Goal: Transaction & Acquisition: Subscribe to service/newsletter

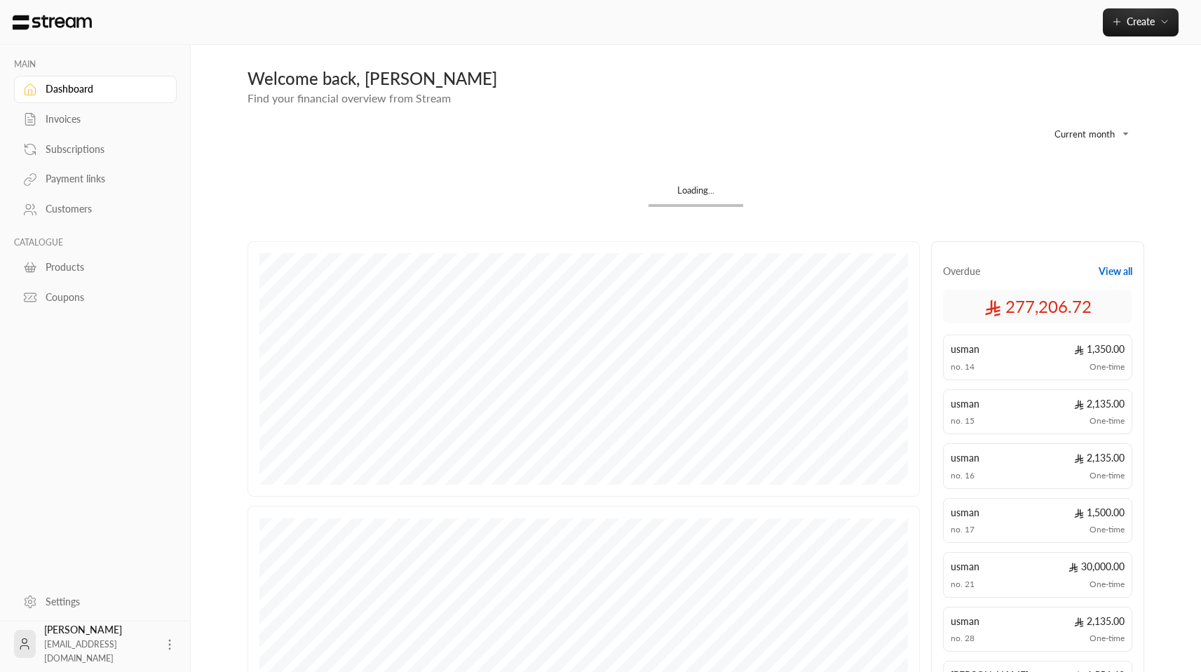
click at [76, 600] on div "Settings" at bounding box center [103, 602] width 114 height 14
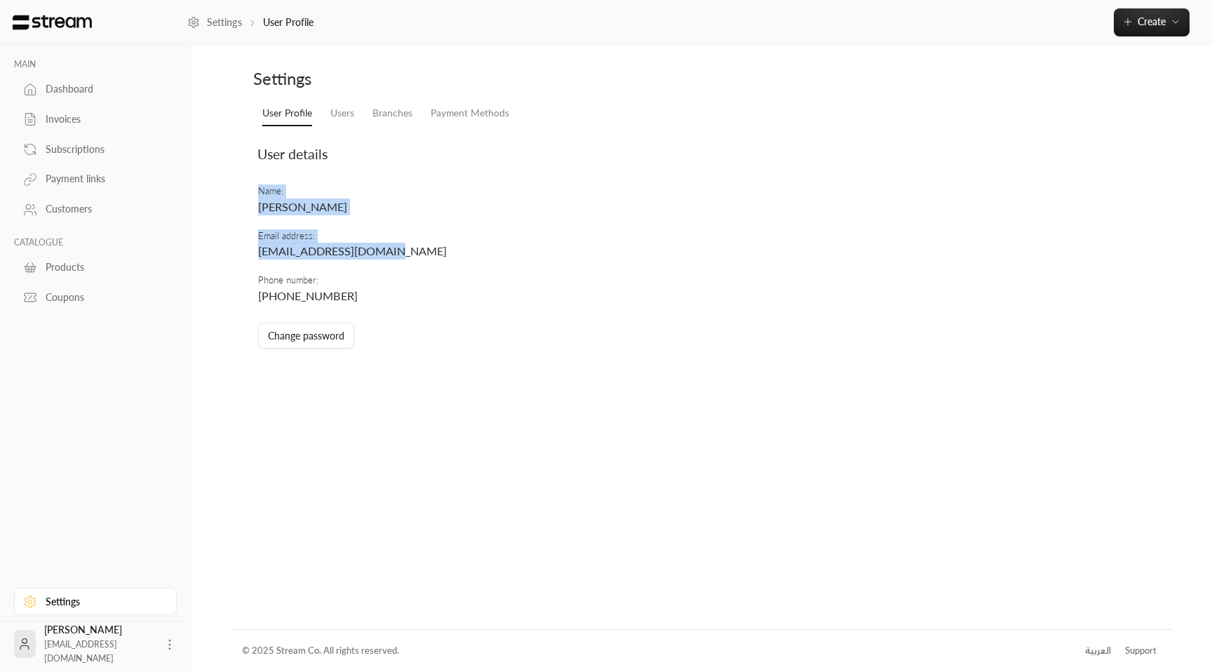
drag, startPoint x: 255, startPoint y: 251, endPoint x: 457, endPoint y: 254, distance: 202.0
click at [457, 254] on div "Name : [PERSON_NAME] Email address : [EMAIL_ADDRESS][DOMAIN_NAME] Phone number …" at bounding box center [556, 269] width 612 height 182
click at [417, 253] on td "Email address : [EMAIL_ADDRESS][DOMAIN_NAME]" at bounding box center [556, 244] width 598 height 44
drag, startPoint x: 399, startPoint y: 253, endPoint x: 257, endPoint y: 251, distance: 141.7
click at [257, 251] on td "Email address : [EMAIL_ADDRESS][DOMAIN_NAME]" at bounding box center [556, 244] width 598 height 44
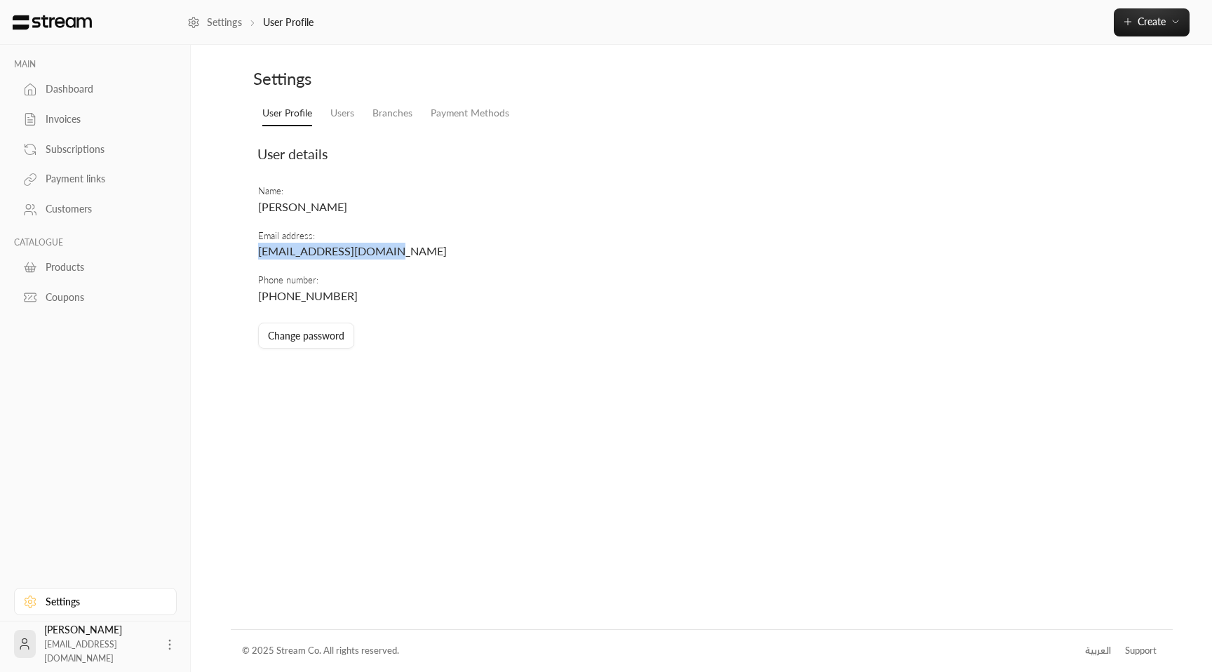
copy span "[EMAIL_ADDRESS][DOMAIN_NAME]"
click at [79, 150] on div "Subscriptions" at bounding box center [103, 149] width 114 height 14
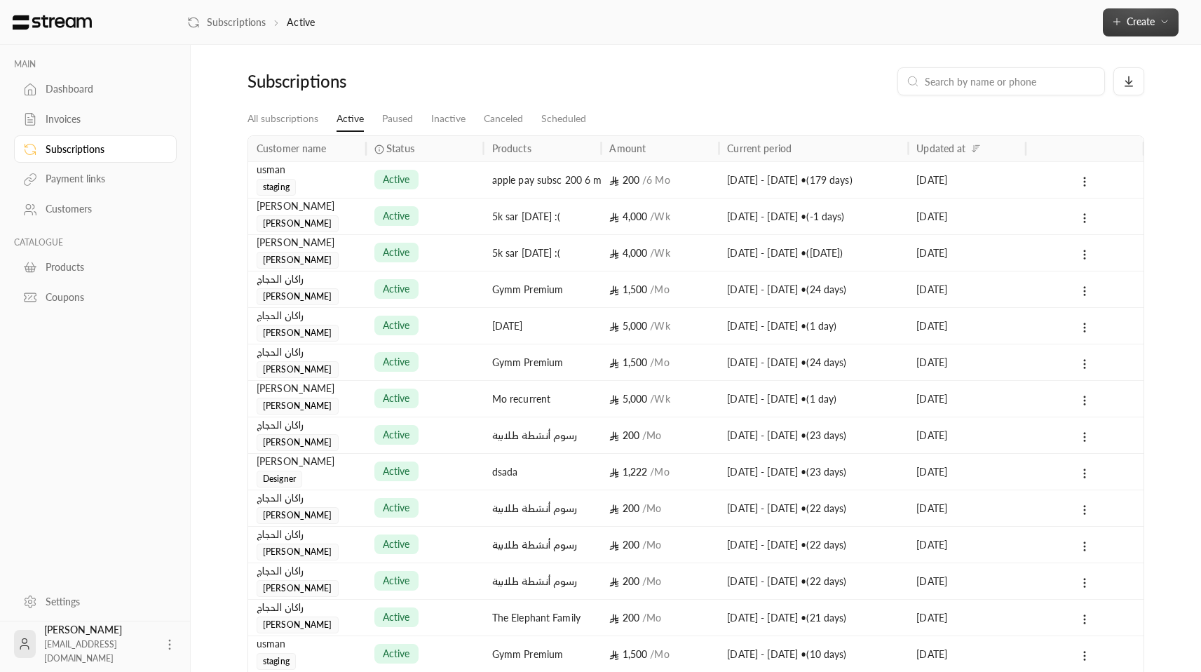
click at [1144, 29] on button "Create" at bounding box center [1141, 22] width 76 height 28
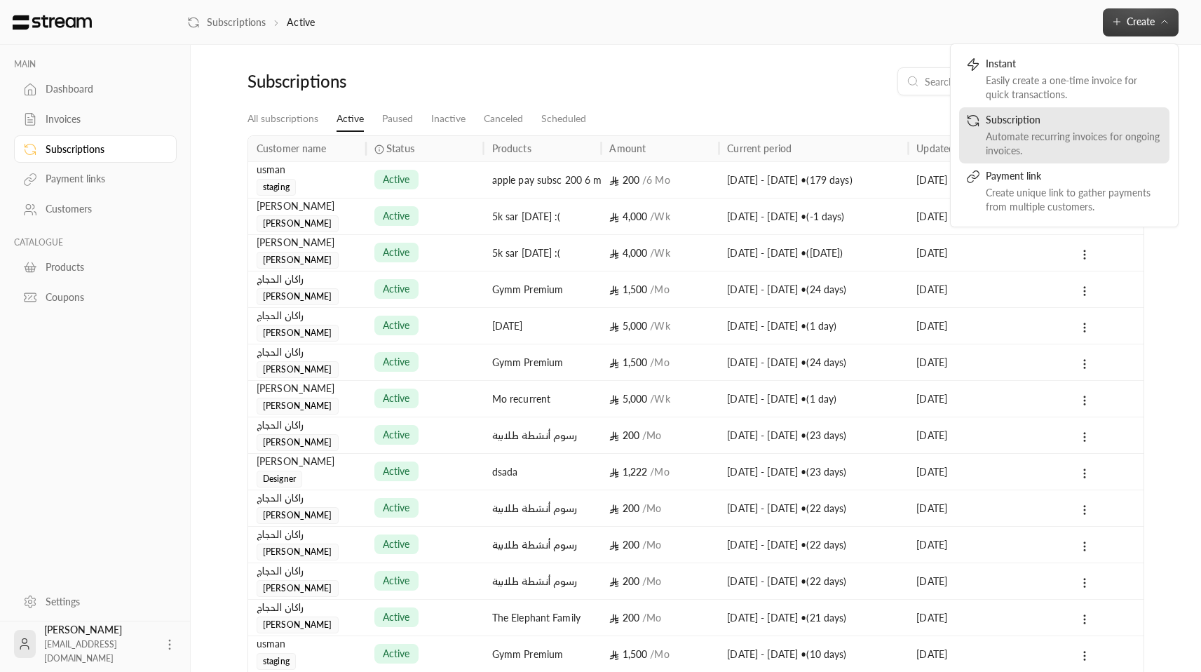
click at [1063, 126] on div "Subscription" at bounding box center [1074, 121] width 177 height 17
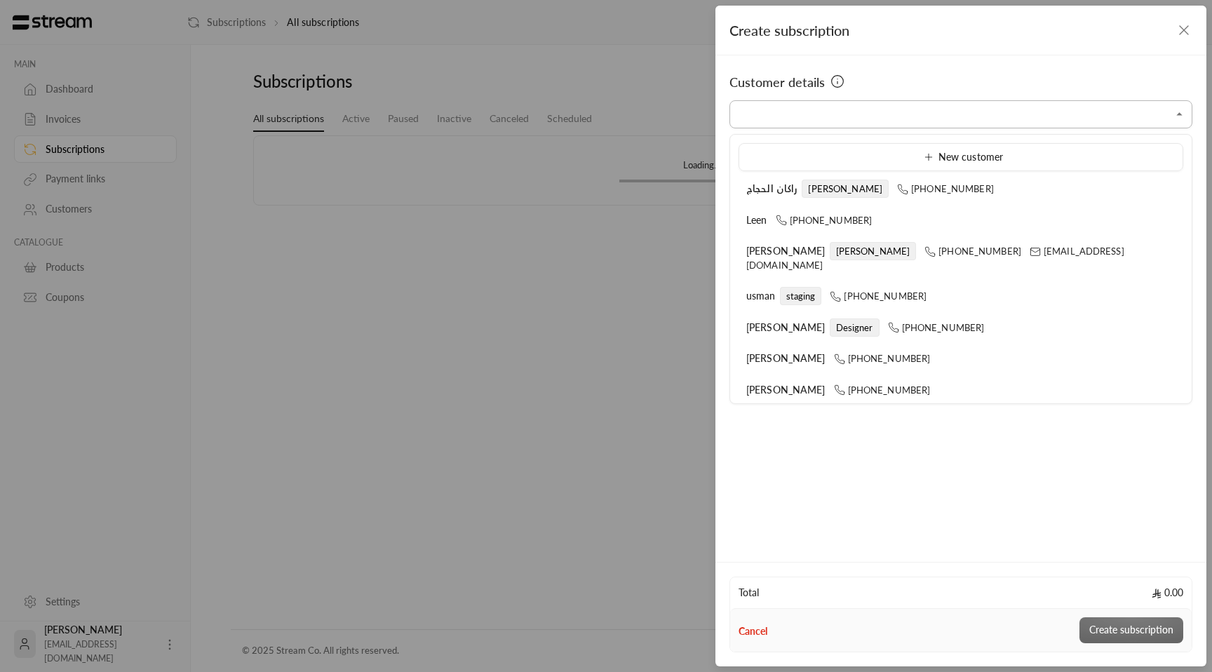
click at [843, 123] on input "Select customer" at bounding box center [960, 114] width 463 height 25
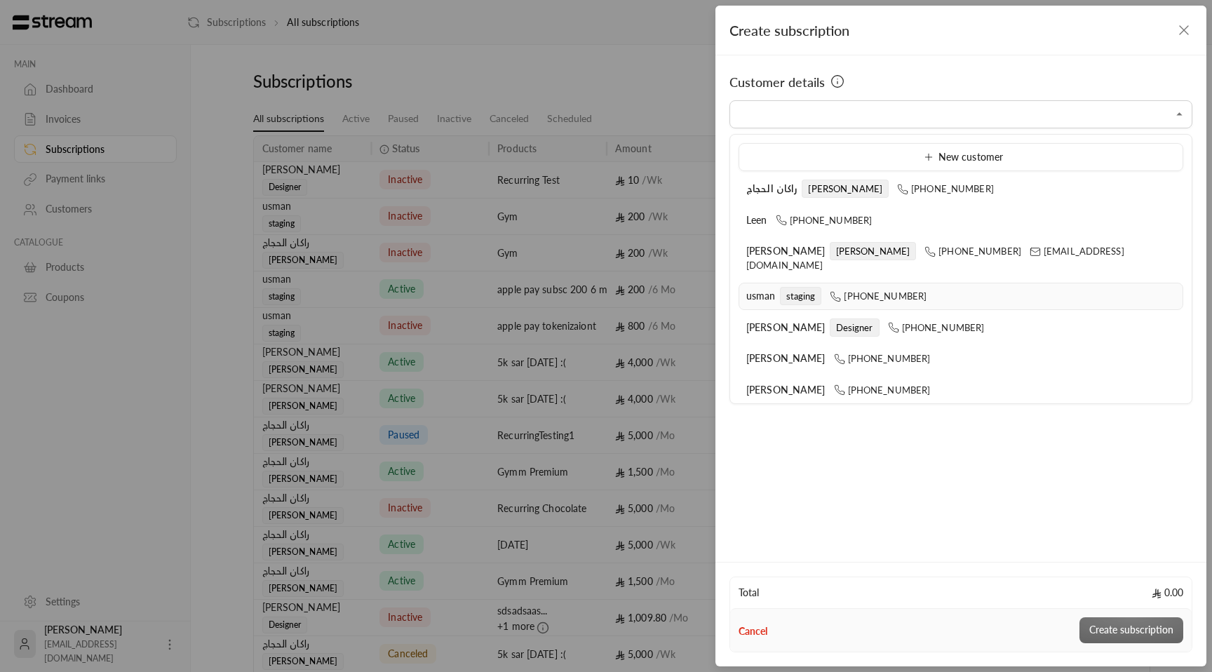
click at [810, 291] on li "usman staging [PHONE_NUMBER]" at bounding box center [960, 296] width 445 height 27
type input "**********"
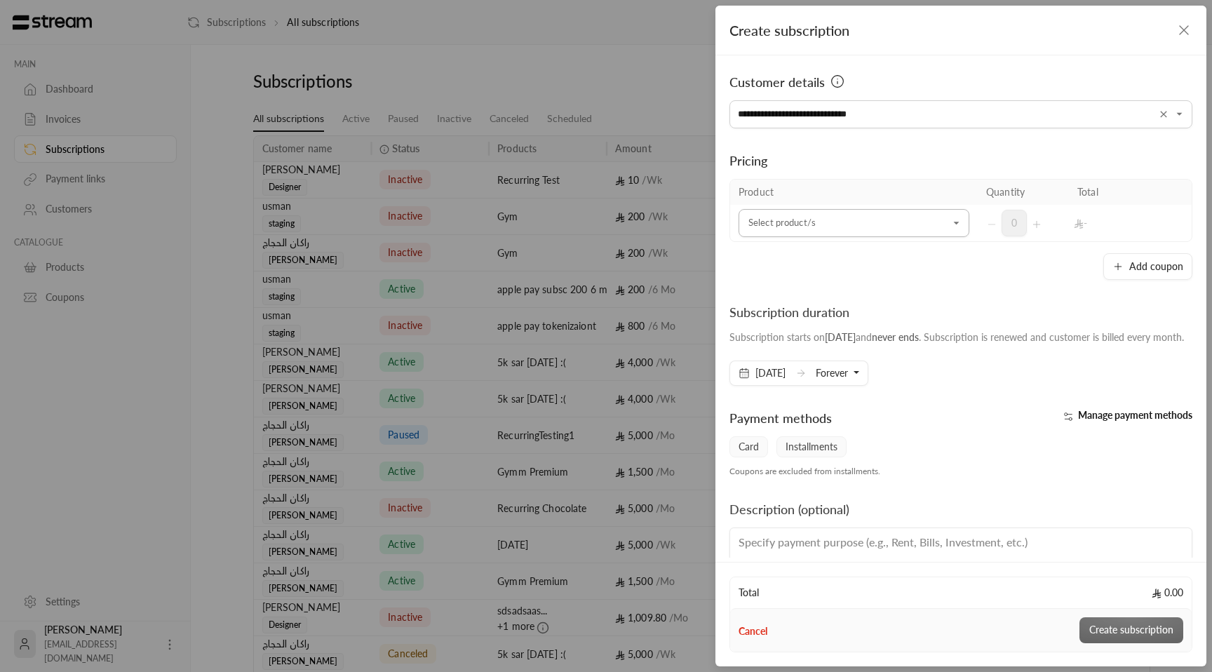
click at [880, 232] on input "Select customer" at bounding box center [853, 223] width 231 height 25
type input "*"
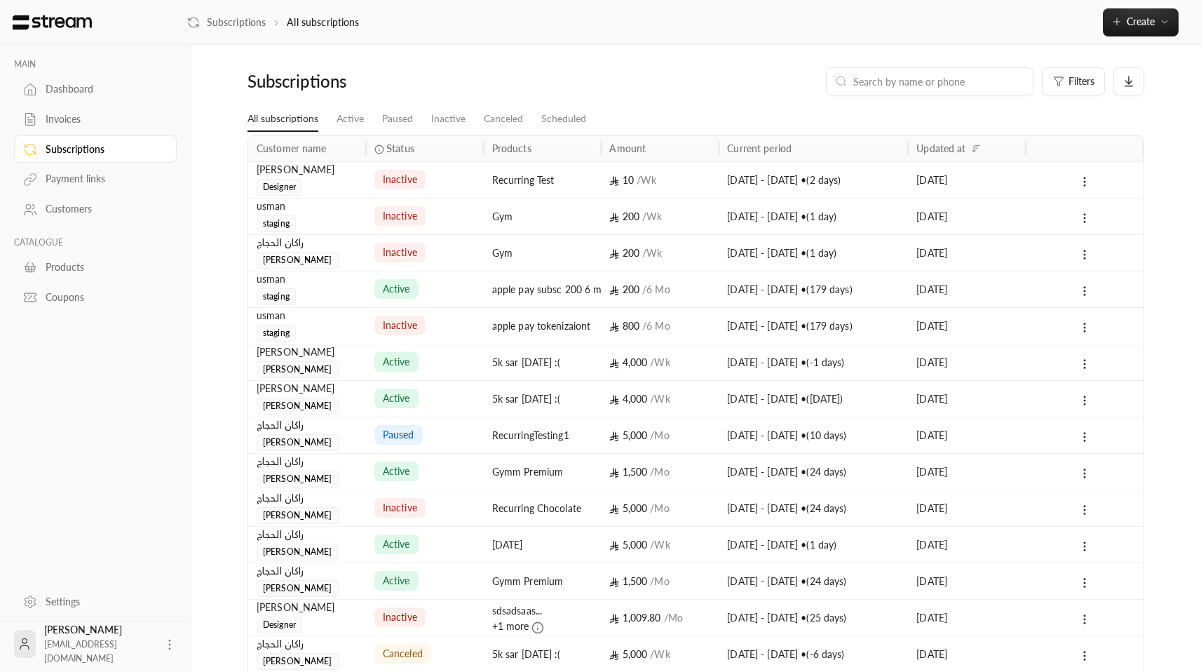
click at [84, 265] on div "Products" at bounding box center [103, 267] width 114 height 14
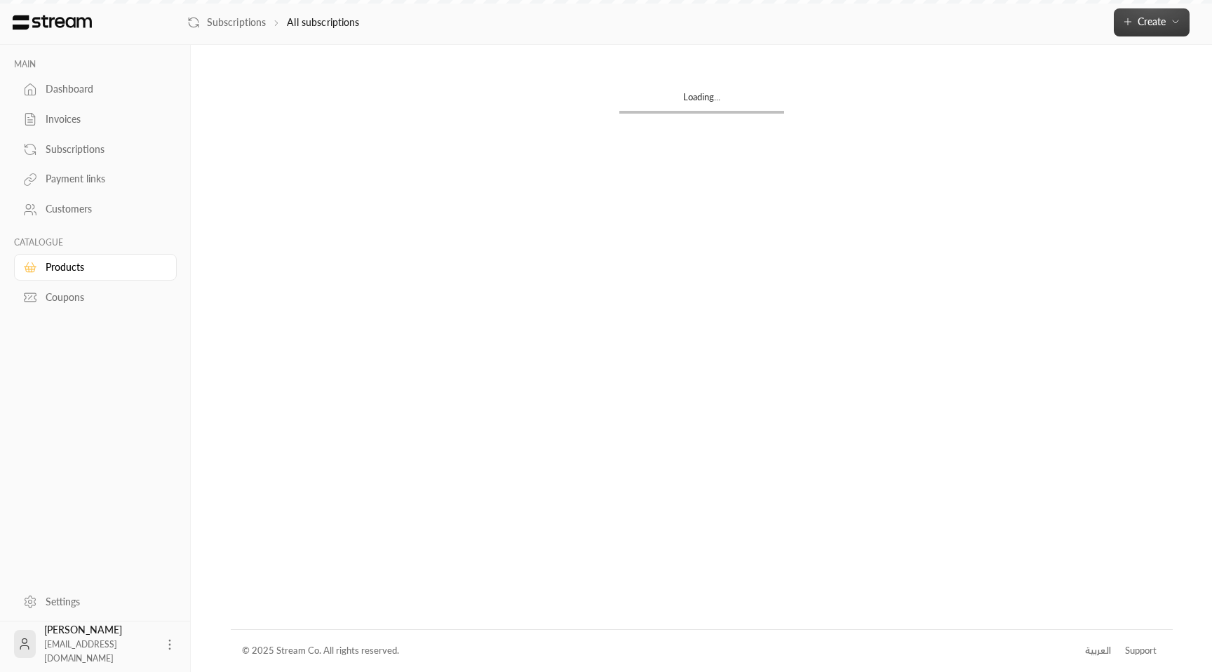
click at [1162, 27] on span "Create" at bounding box center [1151, 21] width 28 height 12
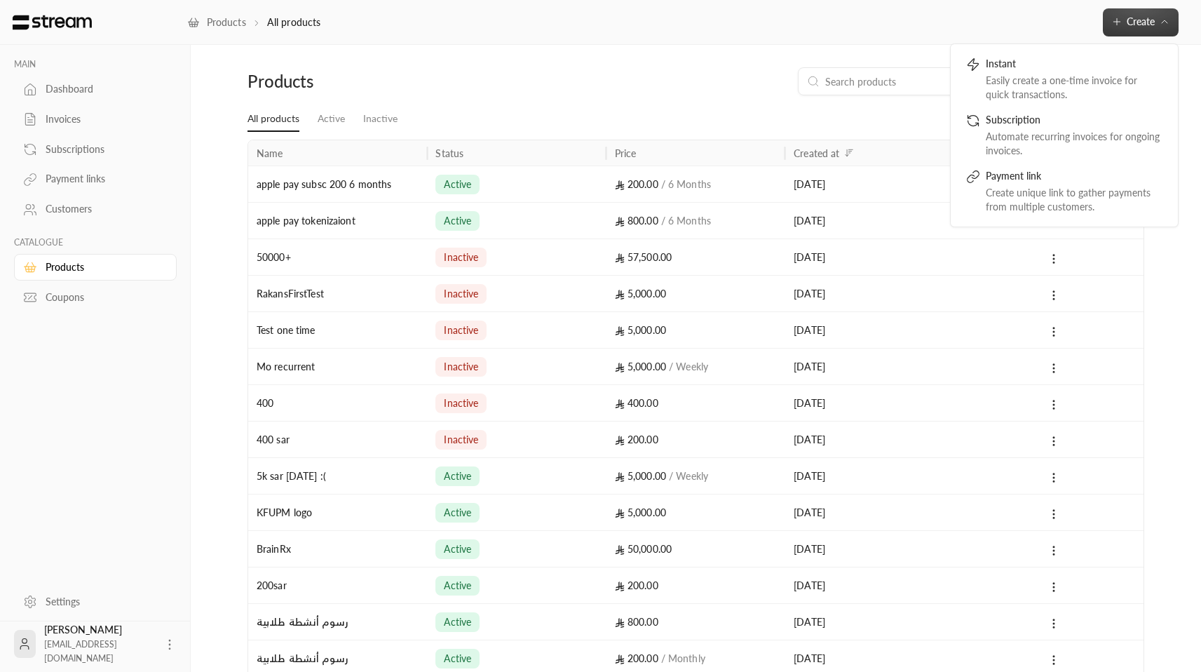
click at [673, 98] on div "Products New product" at bounding box center [696, 86] width 911 height 39
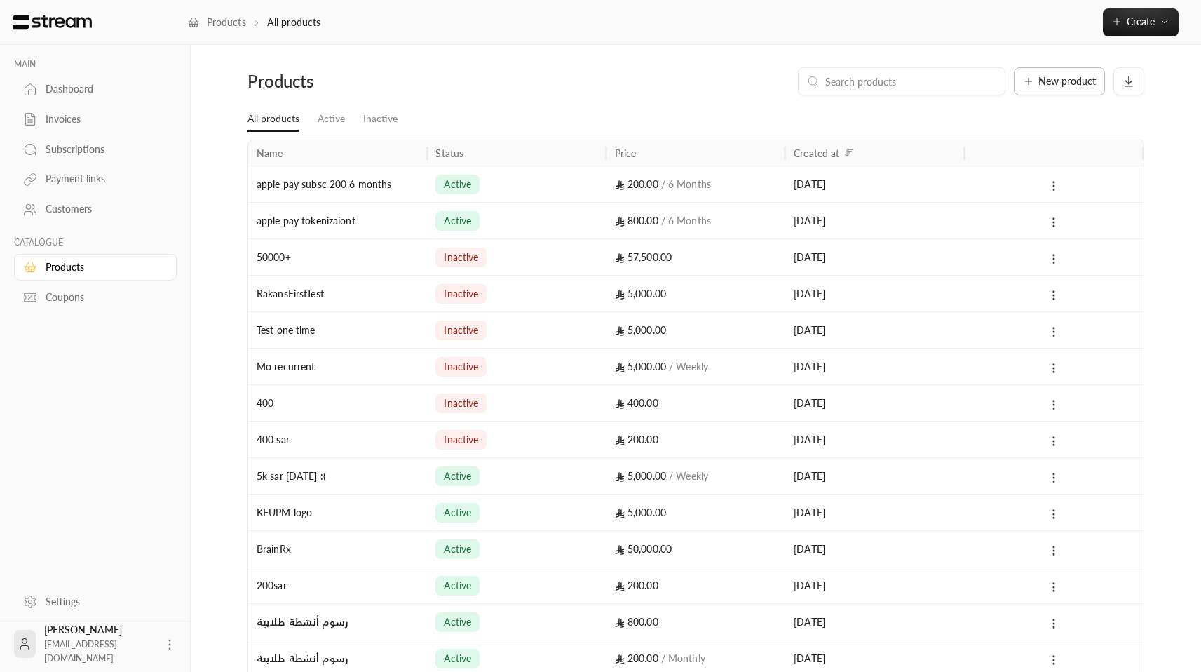
click at [1036, 88] on button "New product" at bounding box center [1059, 81] width 91 height 28
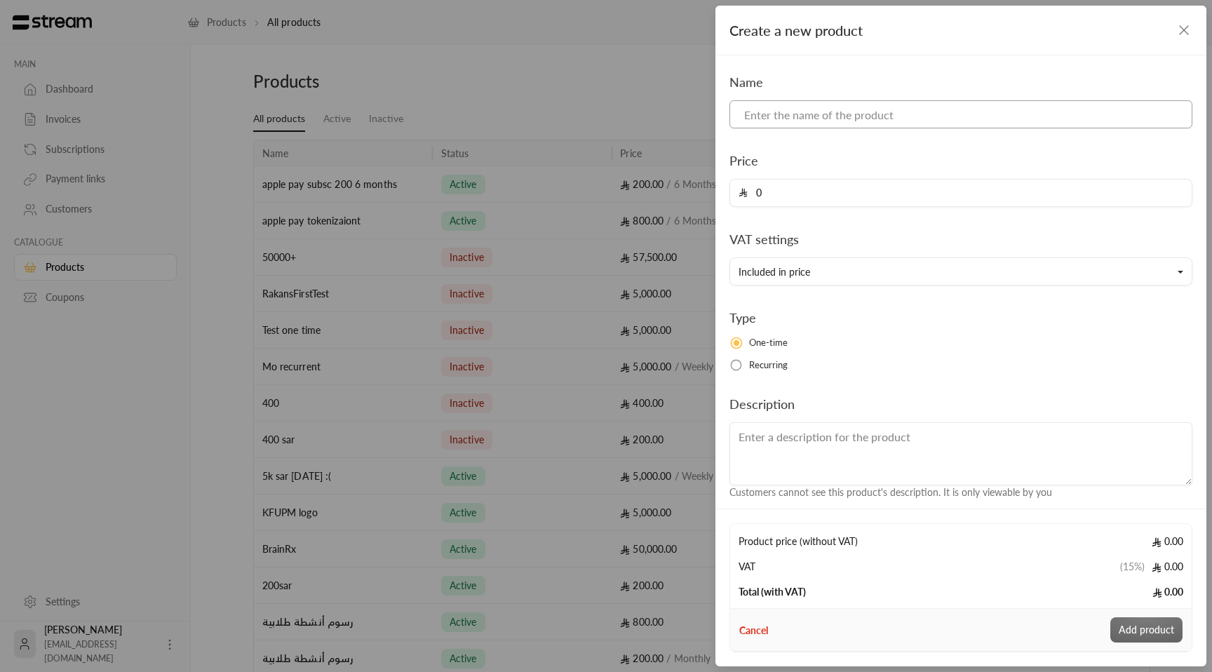
click at [869, 116] on input at bounding box center [960, 114] width 463 height 28
type input "200 sar apple pay"
type input "200"
click at [760, 363] on span "Recurring" at bounding box center [768, 365] width 39 height 14
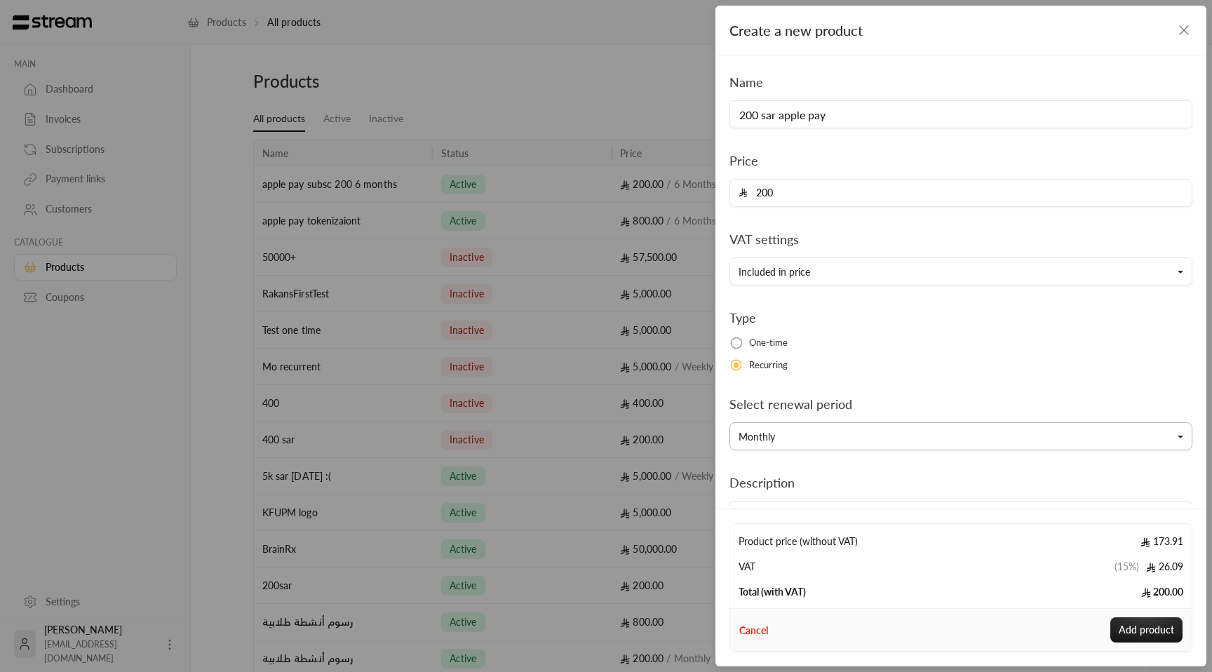
click at [783, 428] on button "Monthly" at bounding box center [960, 436] width 463 height 28
click at [848, 439] on button "Monthly" at bounding box center [960, 436] width 463 height 28
click at [832, 479] on div "Description Customers cannot see this product's description. It is only viewabl…" at bounding box center [960, 523] width 477 height 106
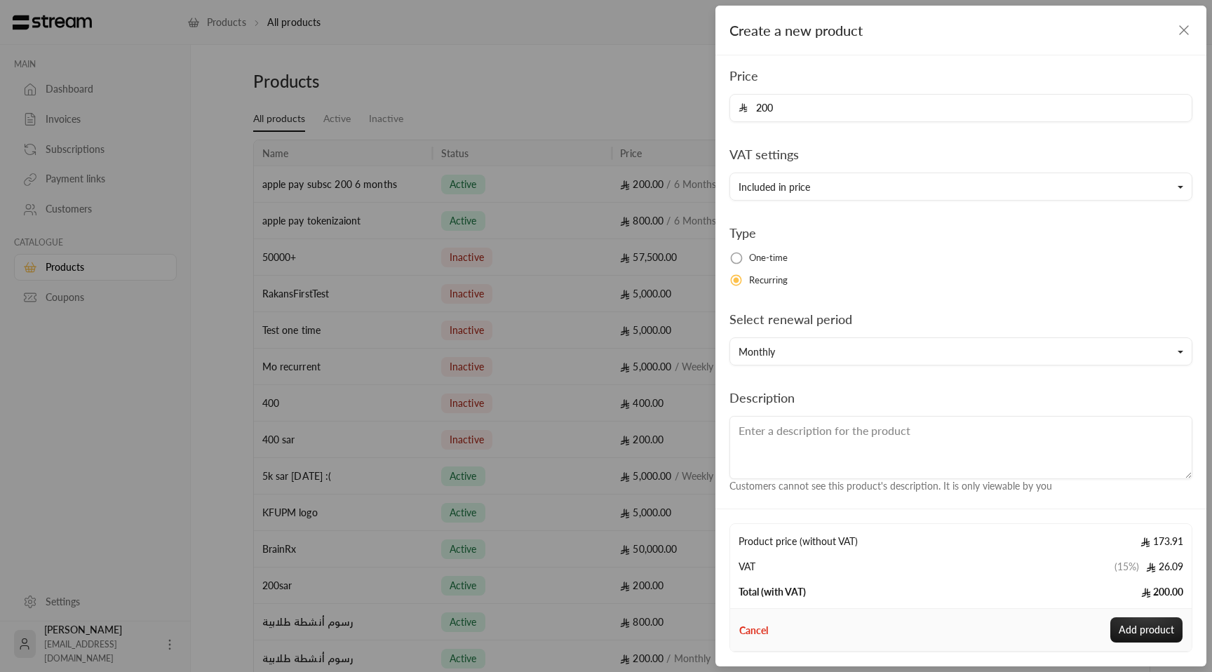
scroll to position [89, 0]
click at [1156, 626] on button "Add product" at bounding box center [1146, 629] width 72 height 25
type input "0"
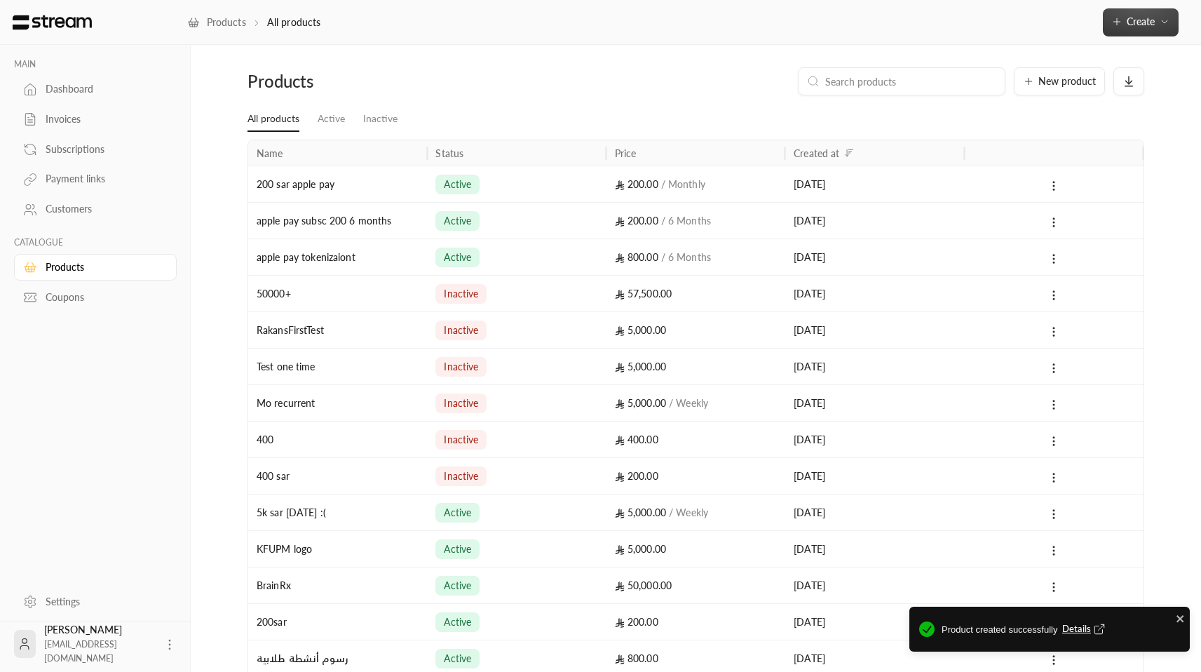
click at [1135, 12] on button "Create" at bounding box center [1141, 22] width 76 height 28
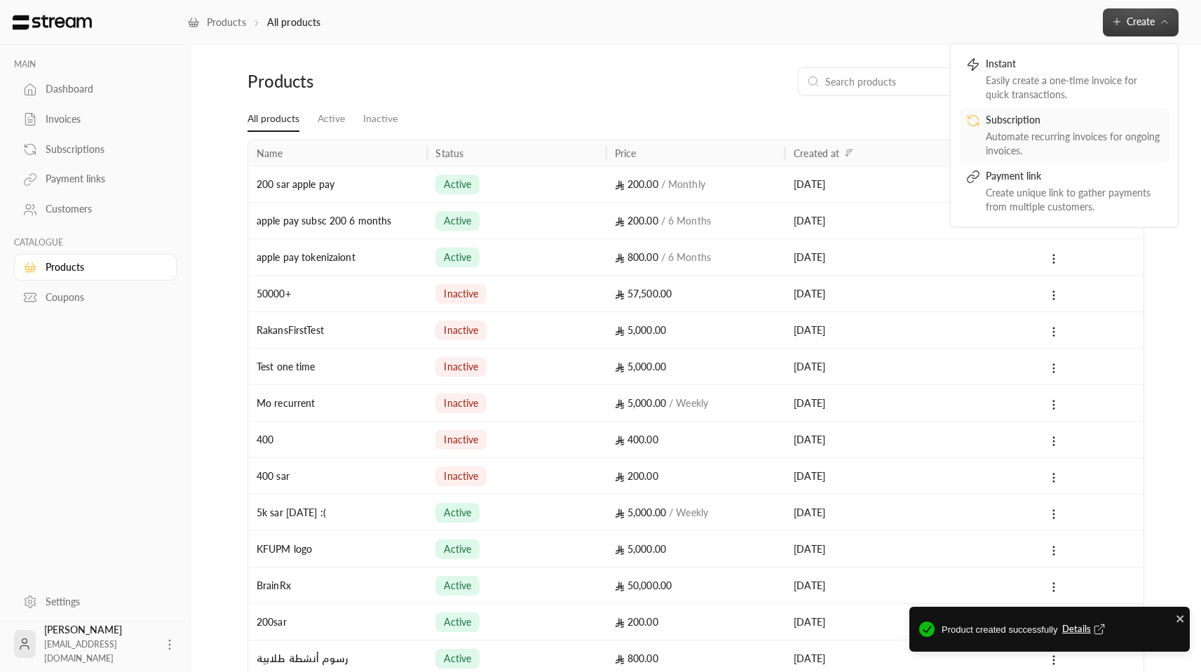
click at [1055, 143] on div "Automate recurring invoices for ongoing invoices." at bounding box center [1074, 144] width 177 height 28
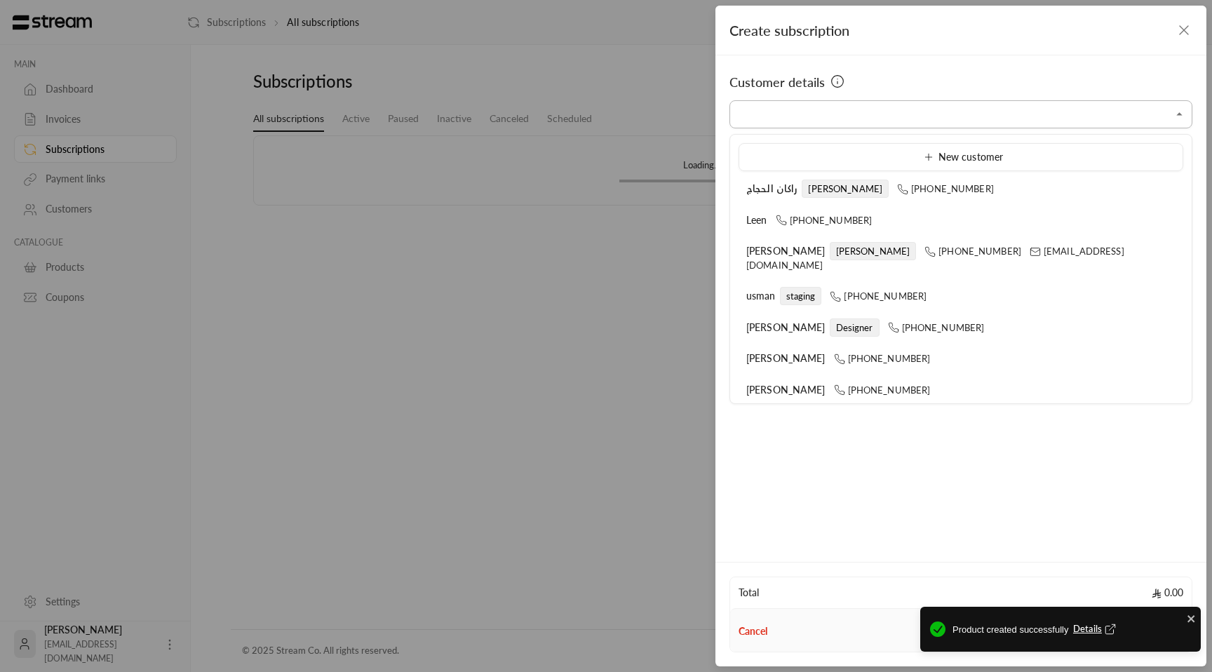
click at [856, 102] on input "Select customer" at bounding box center [960, 114] width 463 height 25
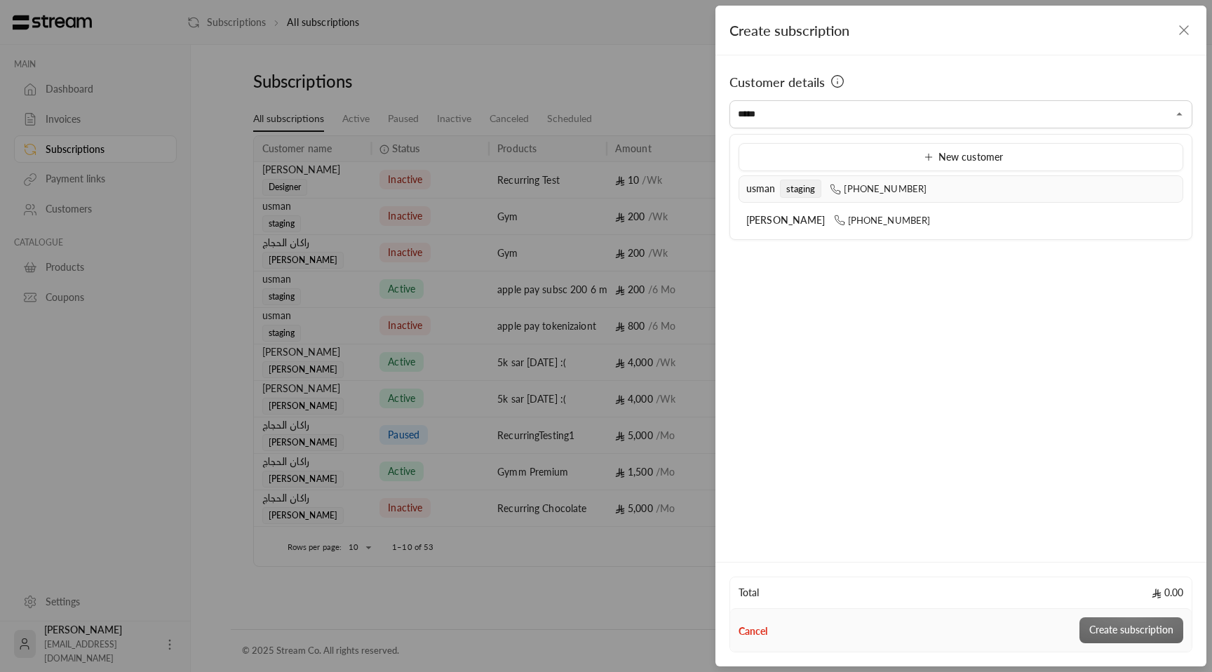
click at [884, 183] on span "[PHONE_NUMBER]" at bounding box center [878, 188] width 97 height 11
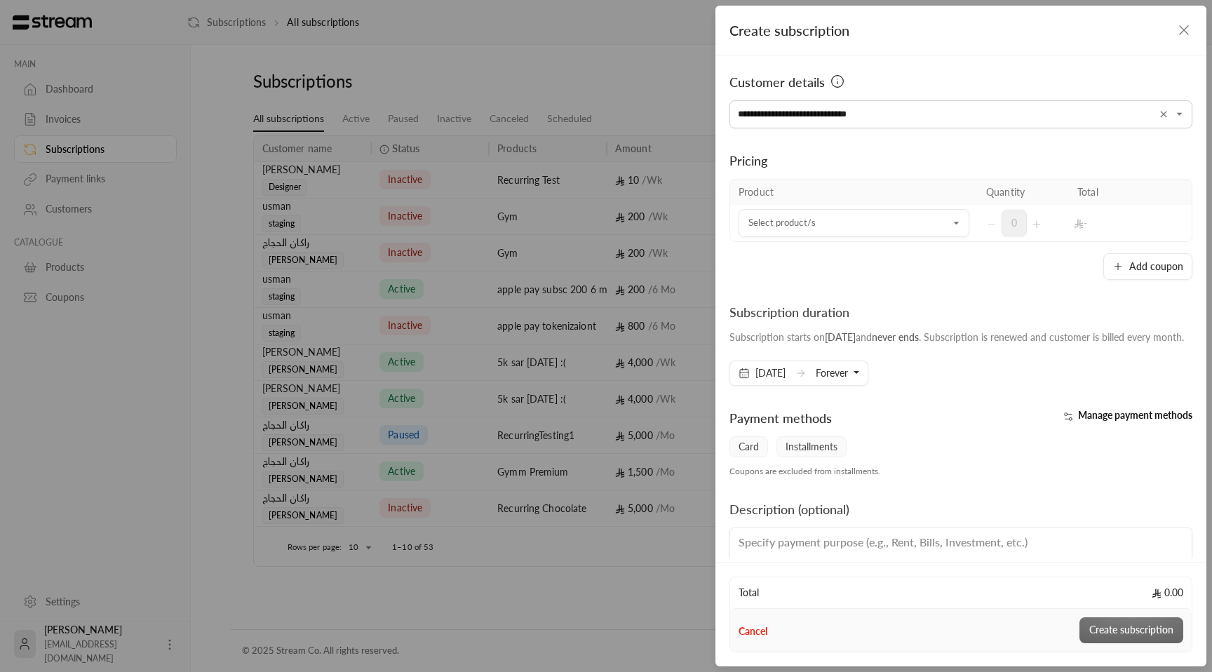
type input "**********"
click at [836, 239] on td "Select product/s Select product/s" at bounding box center [854, 223] width 248 height 36
click at [846, 229] on input "Select customer" at bounding box center [853, 223] width 231 height 25
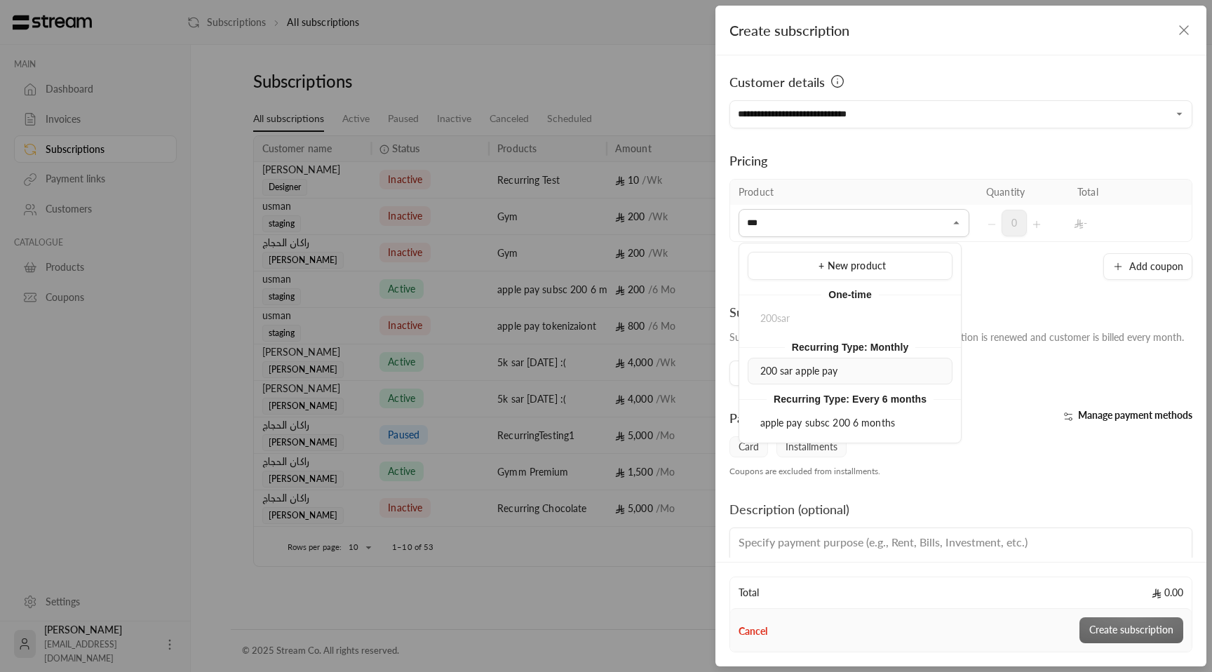
click at [879, 367] on div "200 sar apple pay" at bounding box center [849, 371] width 189 height 15
type input "***"
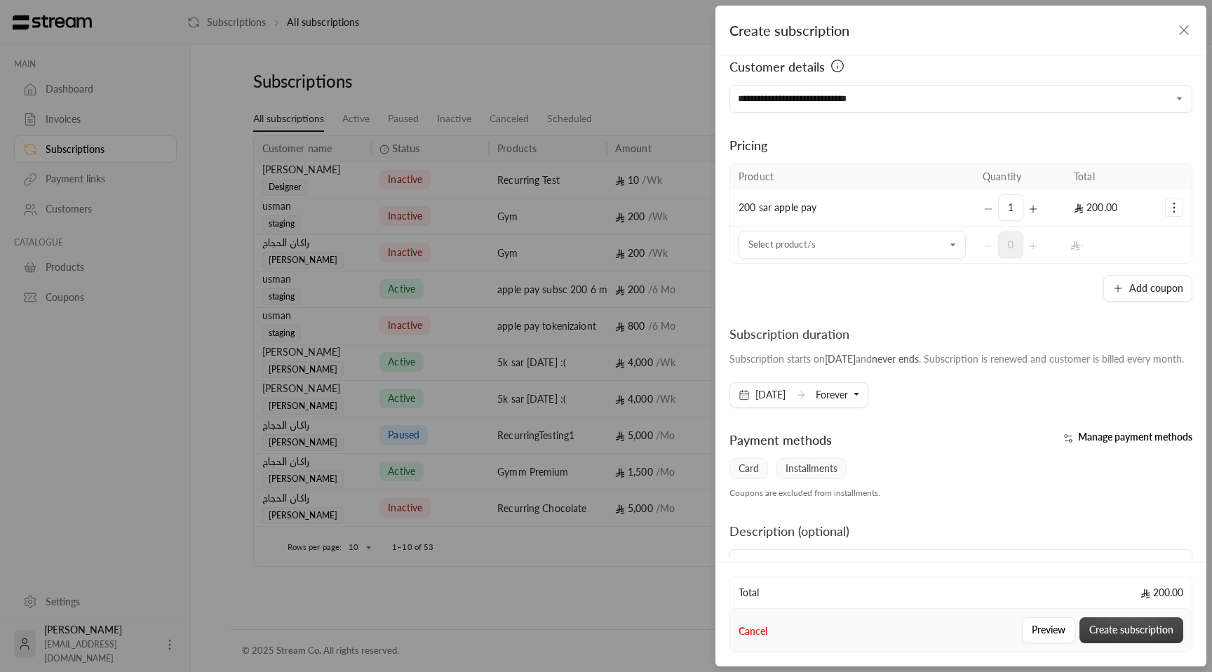
scroll to position [19, 0]
click at [1132, 638] on button "Create subscription" at bounding box center [1131, 630] width 104 height 26
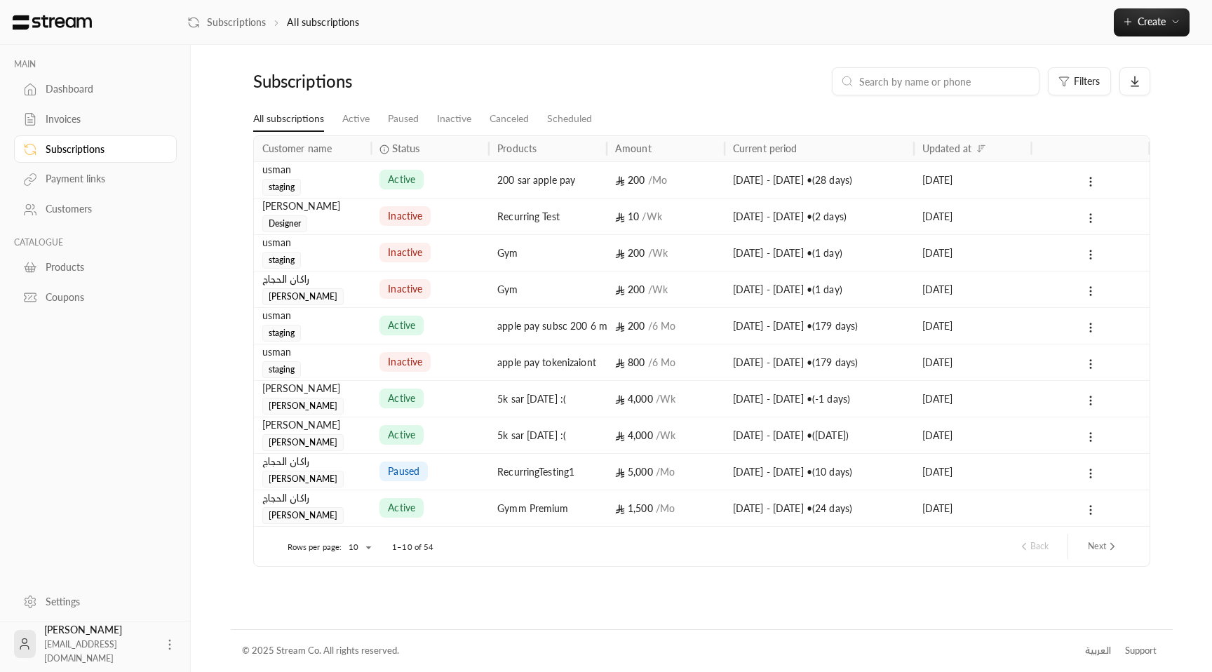
click at [321, 181] on div "usman staging" at bounding box center [312, 179] width 101 height 34
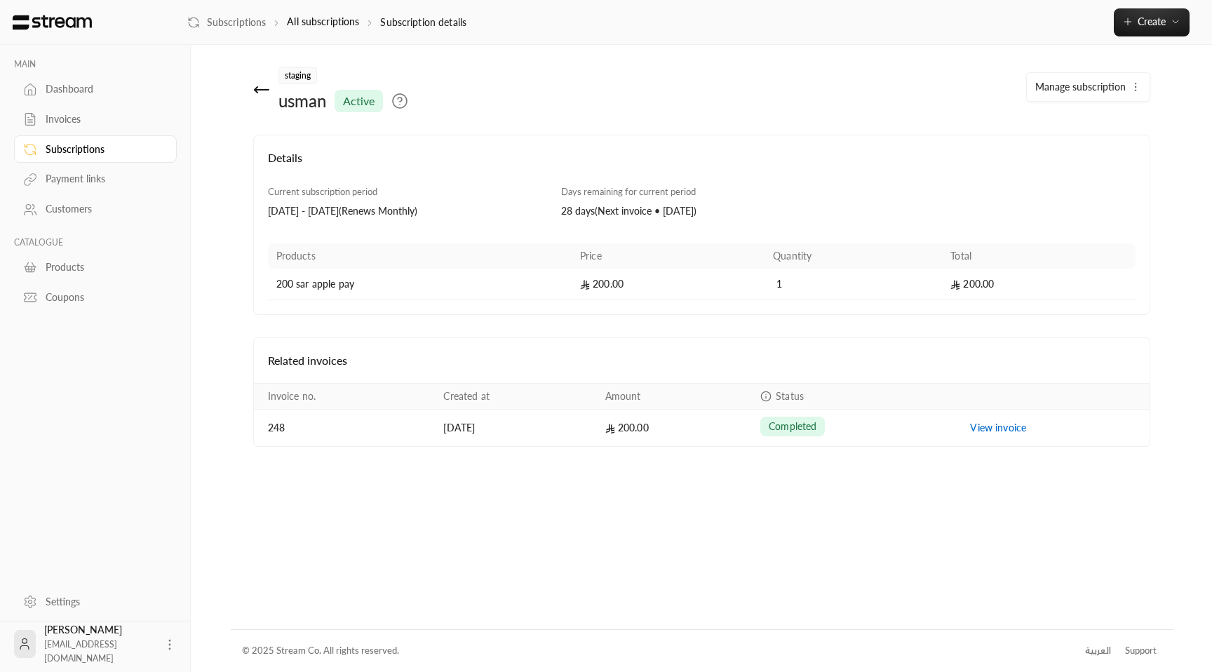
click at [405, 215] on div "[DATE] - [DATE] ( Renews Monthly )" at bounding box center [408, 211] width 280 height 14
click at [445, 210] on div "[DATE] - [DATE] ( Renews Monthly )" at bounding box center [408, 211] width 280 height 14
click at [444, 211] on div "[DATE] - [DATE] ( Renews Monthly )" at bounding box center [408, 211] width 280 height 14
click at [337, 208] on div "[DATE] - [DATE] ( Renews Monthly )" at bounding box center [408, 211] width 280 height 14
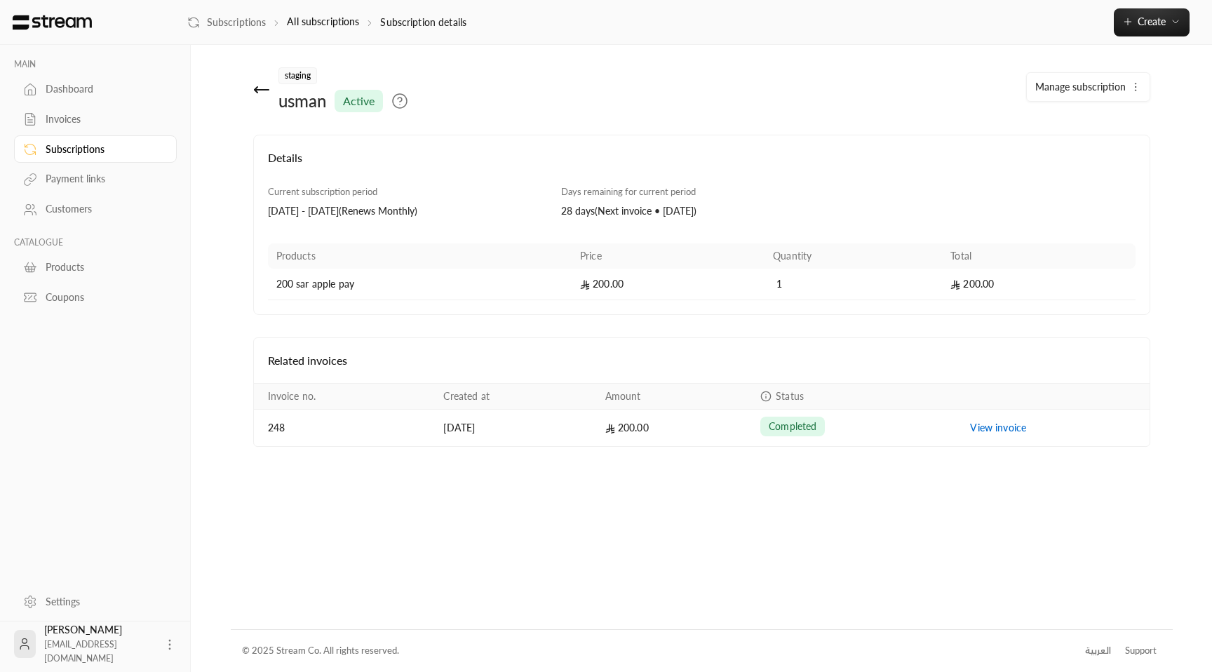
drag, startPoint x: 330, startPoint y: 212, endPoint x: 384, endPoint y: 211, distance: 54.7
click at [384, 211] on div "[DATE] - [DATE] ( Renews Monthly )" at bounding box center [408, 211] width 280 height 14
